Goal: Transaction & Acquisition: Purchase product/service

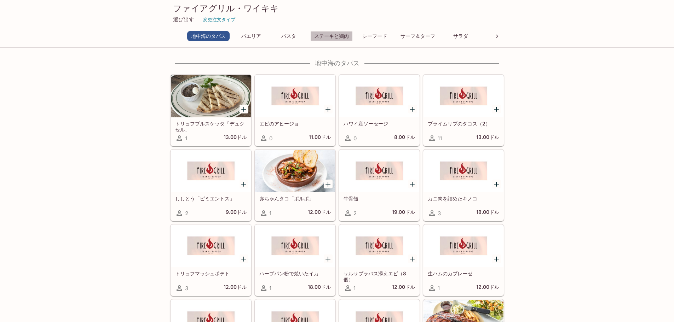
click at [331, 38] on font "ステーキと鶏肉" at bounding box center [331, 36] width 35 height 6
click at [254, 36] on font "パエリア" at bounding box center [251, 36] width 20 height 6
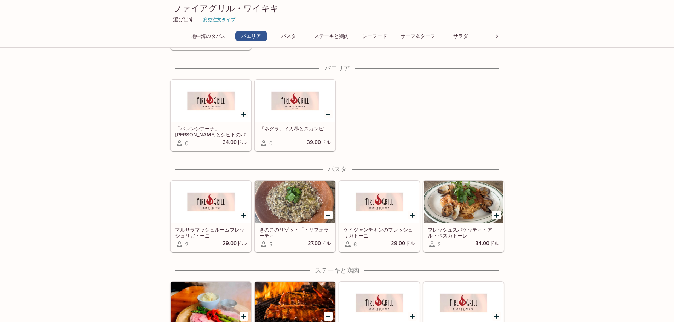
scroll to position [400, 0]
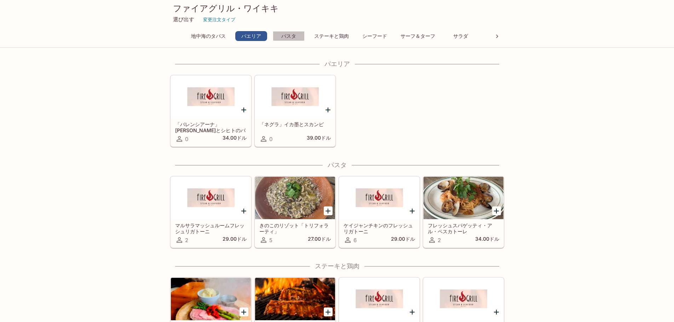
click at [286, 34] on font "パスタ" at bounding box center [288, 36] width 15 height 6
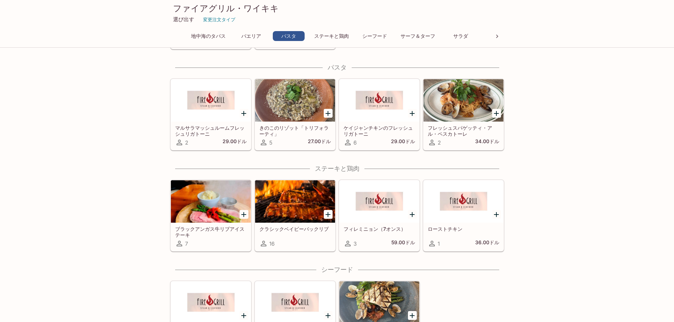
scroll to position [501, 0]
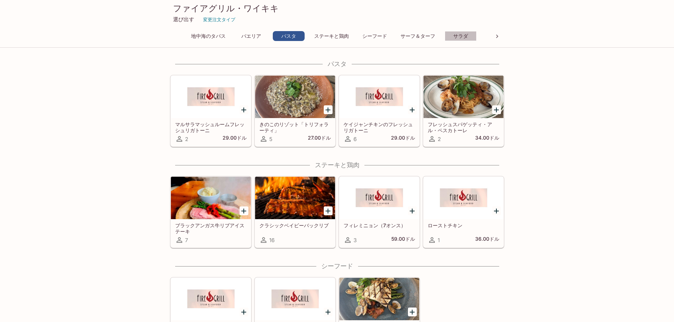
click at [459, 34] on font "サラダ" at bounding box center [460, 36] width 15 height 6
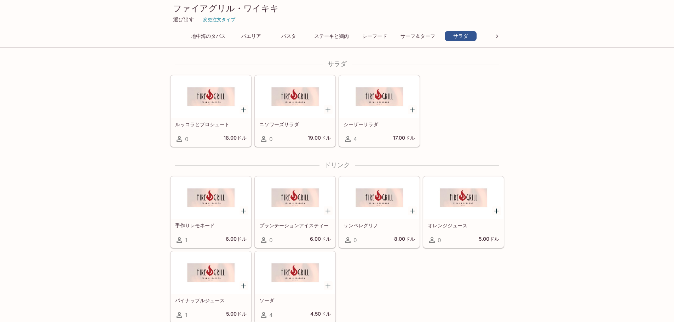
scroll to position [907, 0]
click at [497, 36] on icon at bounding box center [497, 37] width 2 height 4
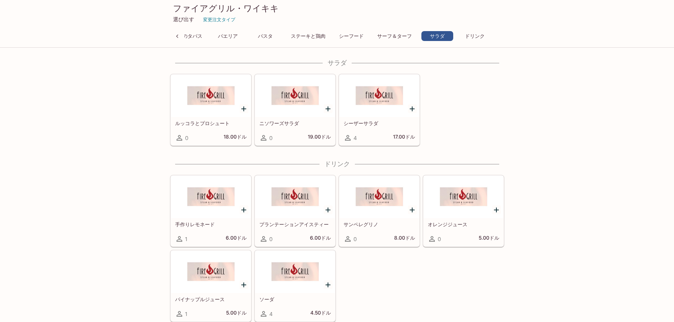
click at [476, 31] on div "ファイアグリル・ワイキキ 選び出す 変更注文タイプ 地中海のタパス パエリア パスタ ステーキと鶏肉 シーフード サーフ＆ターフ サラダ ドリンク" at bounding box center [337, 22] width 340 height 45
click at [474, 35] on font "ドリンク" at bounding box center [475, 36] width 20 height 6
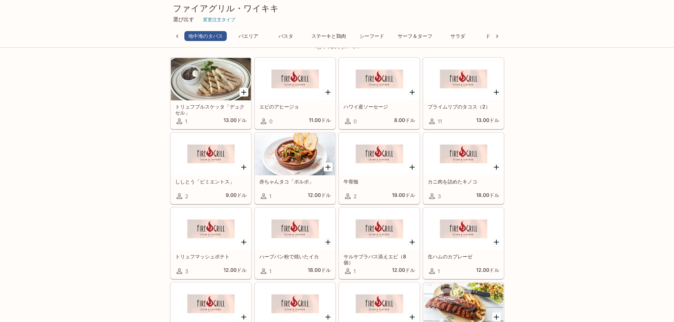
scroll to position [0, 0]
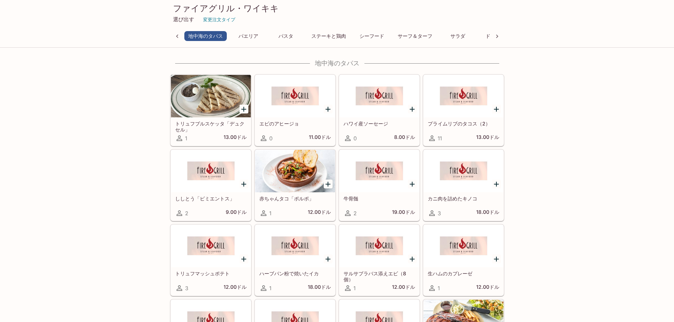
click at [177, 37] on icon at bounding box center [177, 37] width 2 height 4
